Goal: Information Seeking & Learning: Learn about a topic

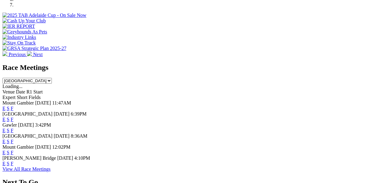
scroll to position [204, 0]
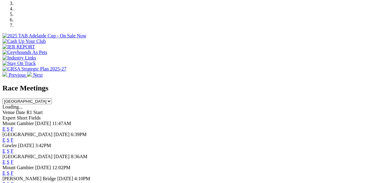
click at [6, 126] on link "E" at bounding box center [3, 128] width 3 height 5
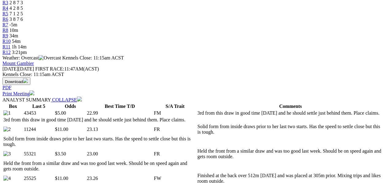
scroll to position [245, 0]
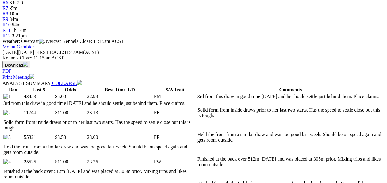
select select "10"
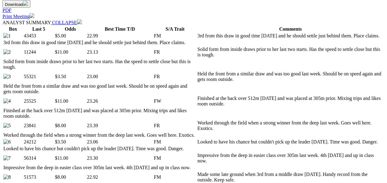
scroll to position [307, 0]
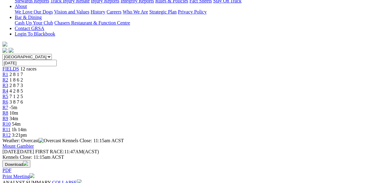
scroll to position [0, 0]
